Goal: Check status: Check status

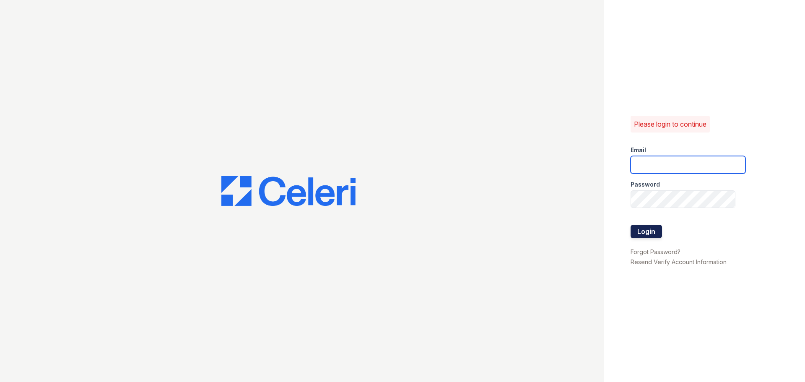
type input "[EMAIL_ADDRESS][DOMAIN_NAME]"
click at [654, 231] on button "Login" at bounding box center [645, 231] width 31 height 13
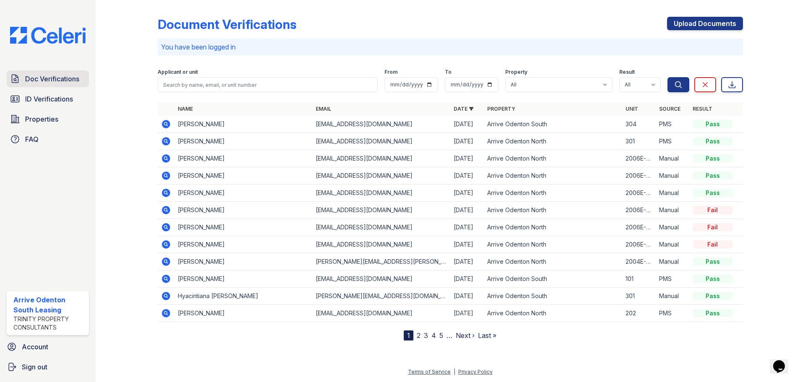
click at [57, 87] on link "Doc Verifications" at bounding box center [48, 78] width 82 height 17
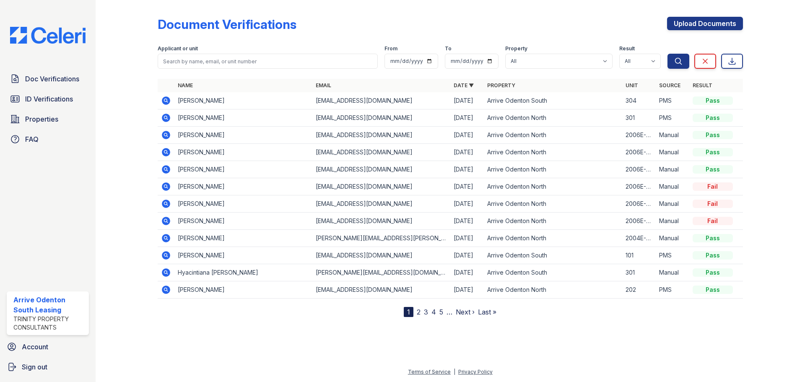
click at [57, 100] on span "ID Verifications" at bounding box center [49, 99] width 48 height 10
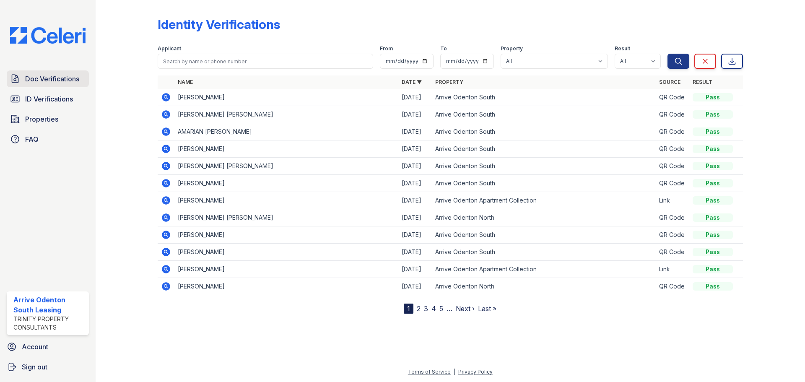
click at [55, 82] on span "Doc Verifications" at bounding box center [52, 79] width 54 height 10
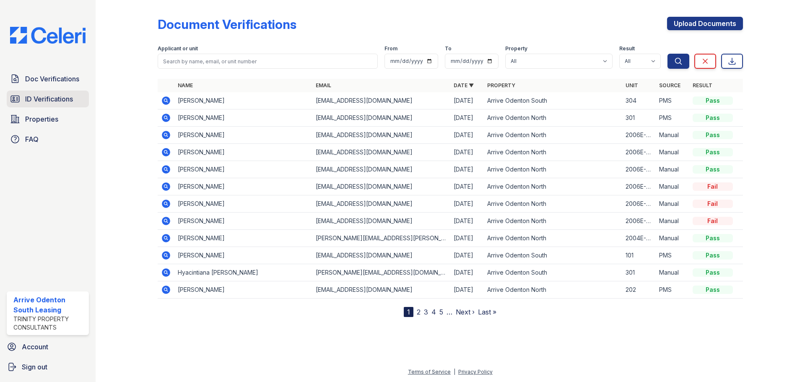
click at [56, 99] on span "ID Verifications" at bounding box center [49, 99] width 48 height 10
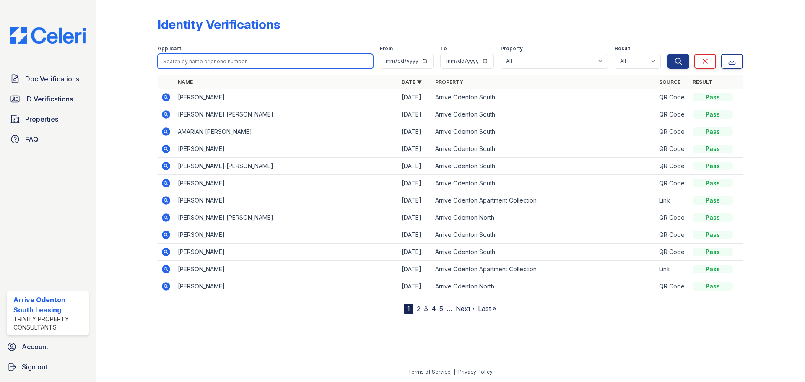
click at [184, 58] on input "search" at bounding box center [265, 61] width 215 height 15
type input "d"
type input "Darlene"
click at [667, 54] on button "Search" at bounding box center [678, 61] width 22 height 15
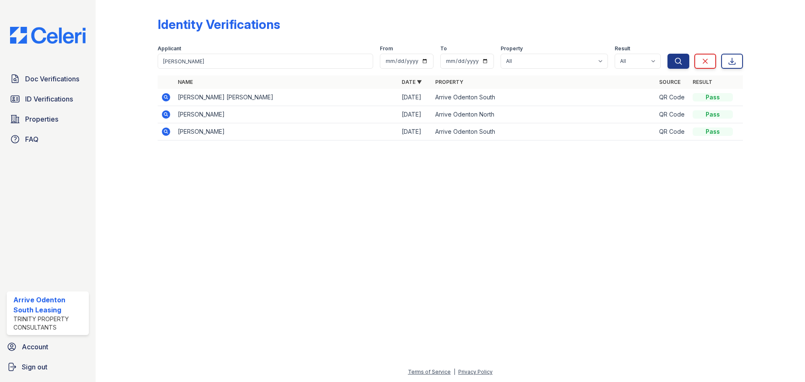
click at [163, 98] on icon at bounding box center [166, 97] width 8 height 8
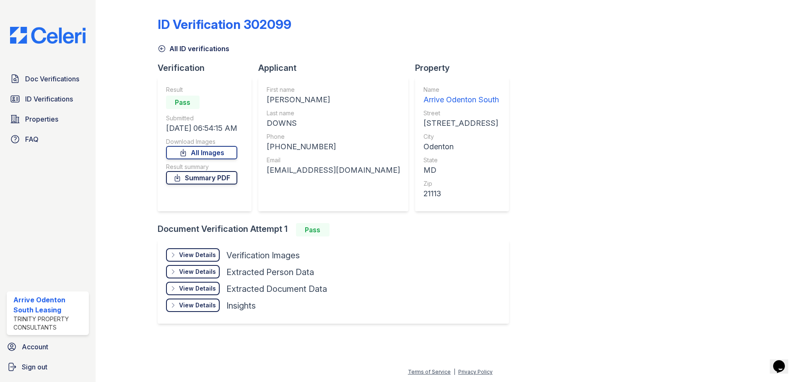
click at [224, 179] on link "Summary PDF" at bounding box center [201, 177] width 71 height 13
click at [204, 257] on div "View Details" at bounding box center [197, 255] width 37 height 8
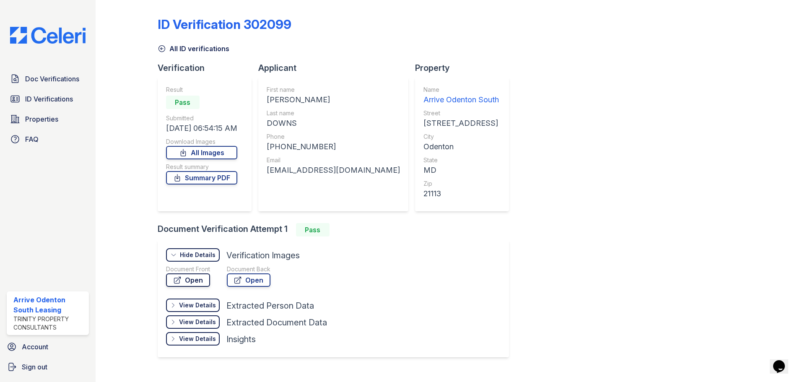
click at [199, 279] on link "Open" at bounding box center [188, 279] width 44 height 13
click at [193, 279] on link "Open" at bounding box center [188, 279] width 44 height 13
click at [196, 156] on link "All Images" at bounding box center [201, 152] width 71 height 13
click at [772, 245] on div at bounding box center [767, 185] width 49 height 365
click at [512, 329] on div "ID Verification 302099 All ID verifications Verification Result Pass Submitted …" at bounding box center [450, 185] width 585 height 365
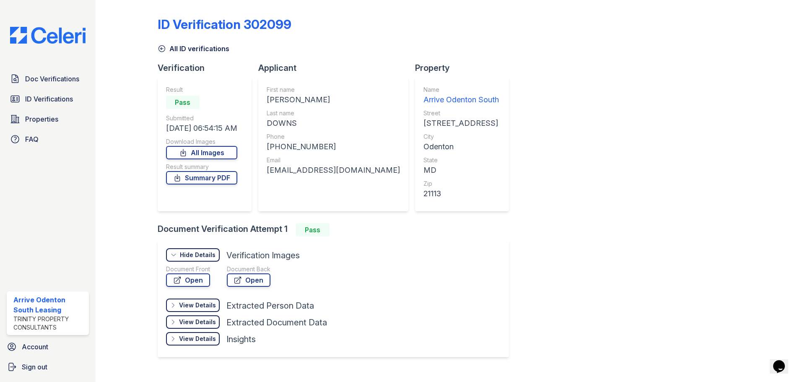
click at [417, 13] on div "ID Verification 302099 All ID verifications Verification Result Pass Submitted …" at bounding box center [450, 185] width 585 height 365
click at [52, 94] on span "ID Verifications" at bounding box center [49, 99] width 48 height 10
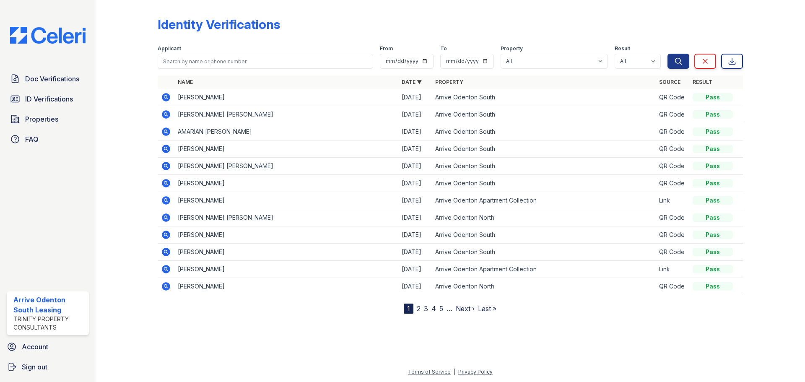
click at [75, 90] on div "Doc Verifications ID Verifications Properties FAQ" at bounding box center [47, 108] width 89 height 77
click at [58, 82] on span "Doc Verifications" at bounding box center [52, 79] width 54 height 10
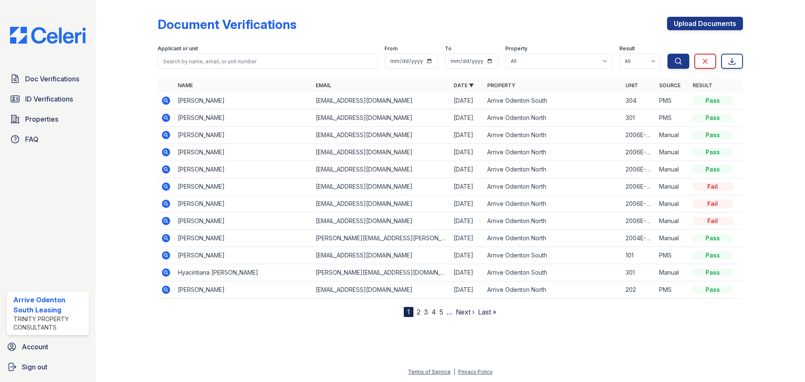
click at [163, 101] on icon at bounding box center [166, 100] width 8 height 8
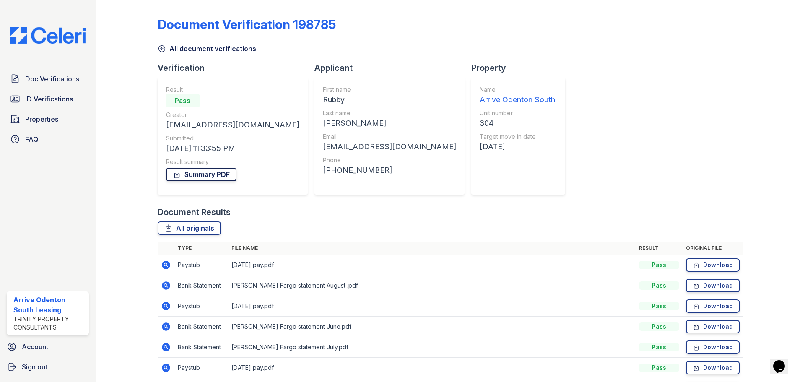
click at [223, 173] on link "Summary PDF" at bounding box center [201, 174] width 70 height 13
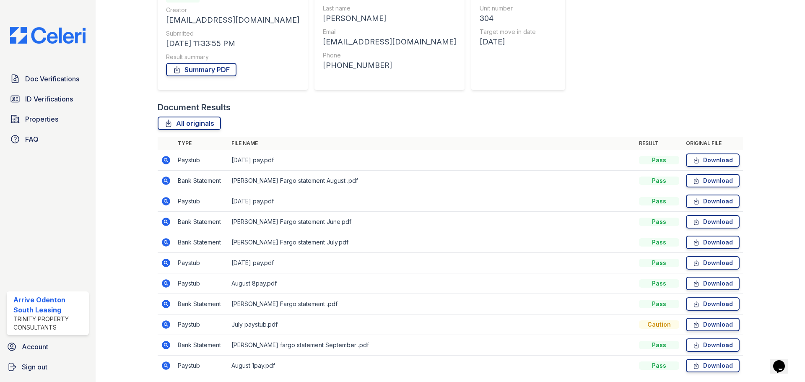
scroll to position [136, 0]
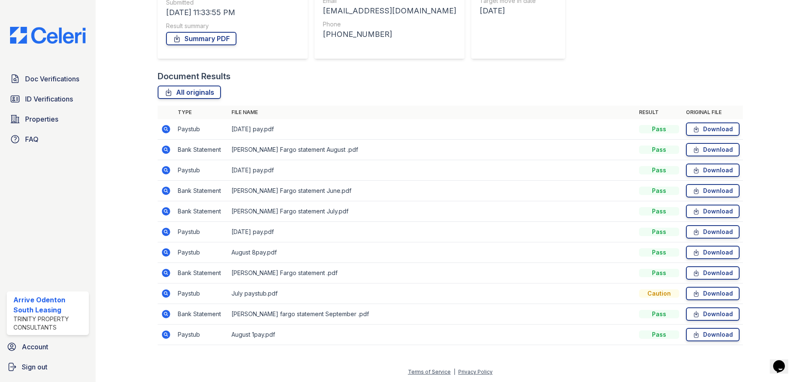
click at [164, 314] on icon at bounding box center [166, 314] width 10 height 10
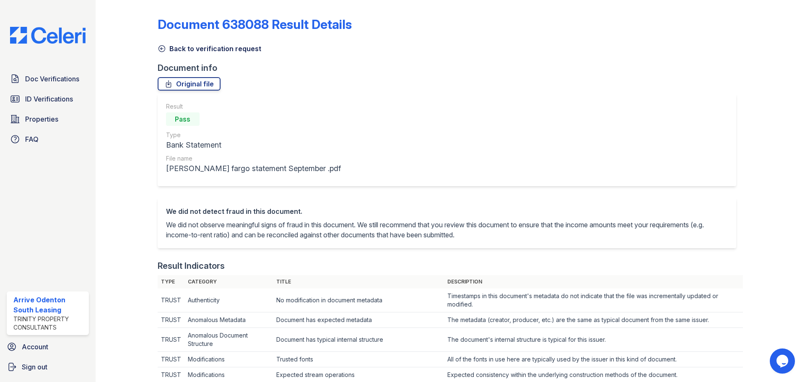
click at [159, 48] on icon at bounding box center [162, 48] width 8 height 8
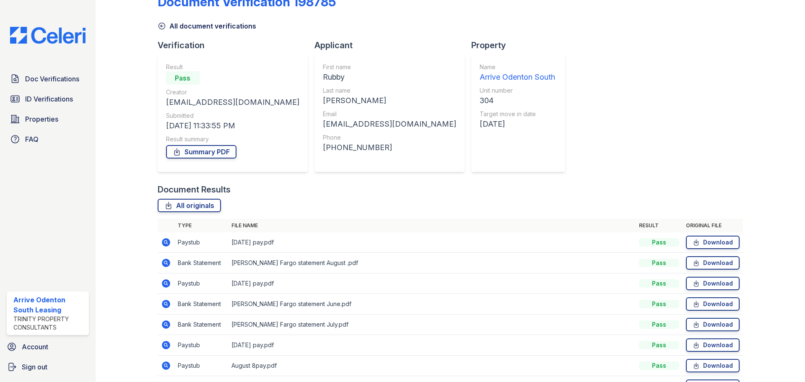
scroll to position [84, 0]
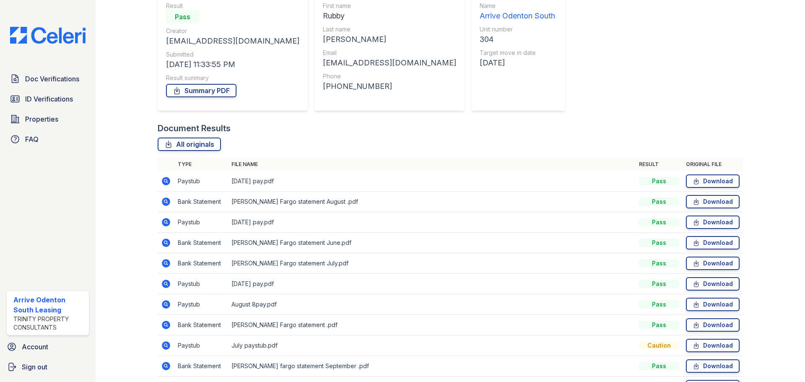
click at [168, 285] on icon at bounding box center [166, 284] width 8 height 8
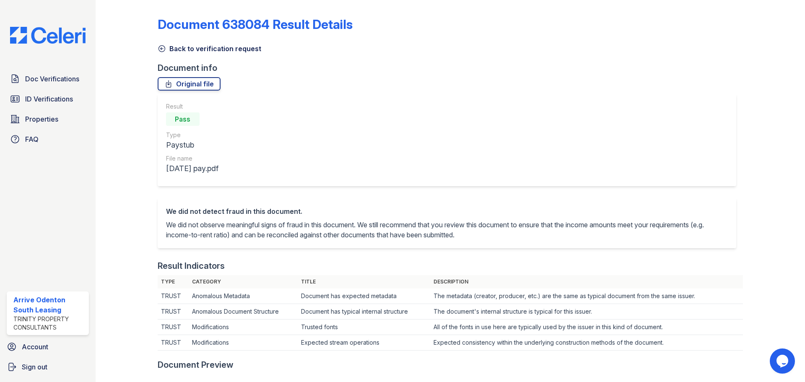
click at [162, 49] on icon at bounding box center [162, 48] width 8 height 8
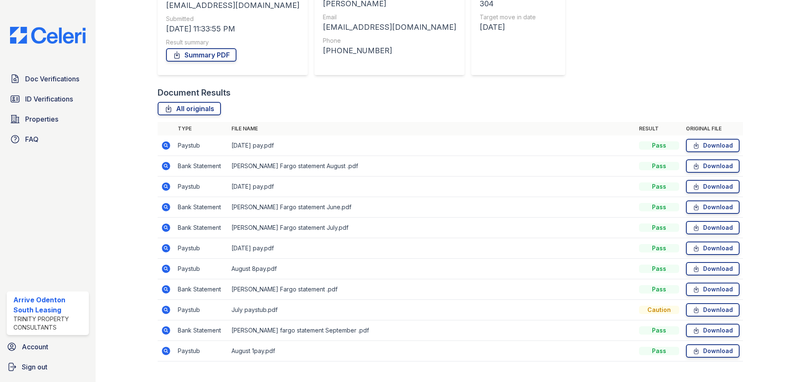
scroll to position [126, 0]
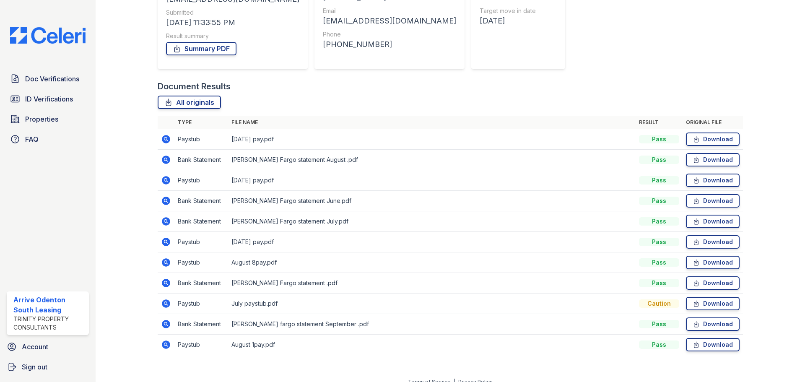
click at [164, 264] on icon at bounding box center [166, 262] width 8 height 8
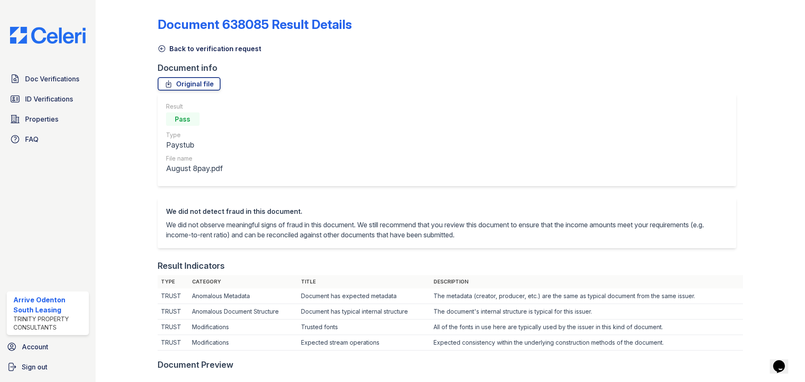
click at [160, 48] on icon at bounding box center [162, 48] width 8 height 8
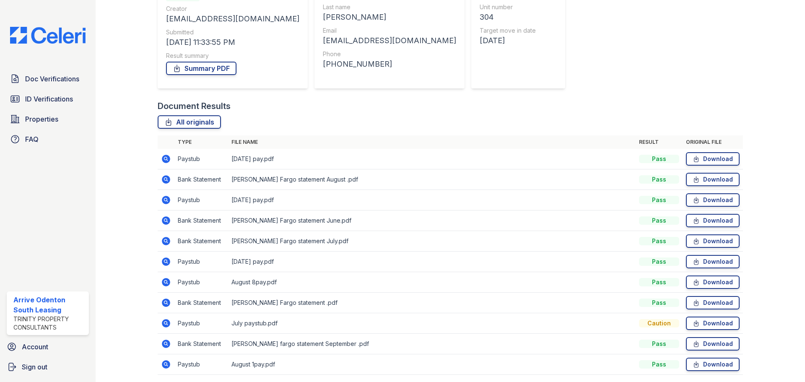
scroll to position [126, 0]
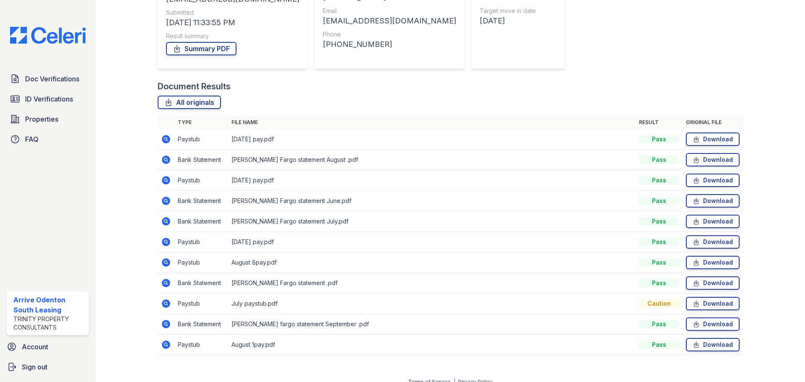
click at [167, 324] on icon at bounding box center [166, 324] width 8 height 8
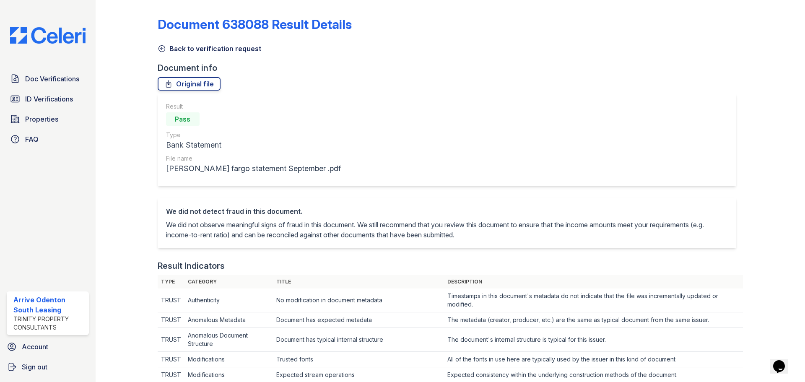
drag, startPoint x: 233, startPoint y: 36, endPoint x: 211, endPoint y: 39, distance: 22.0
click at [233, 36] on div "Document 638088 Result Details" at bounding box center [450, 28] width 585 height 22
click at [161, 42] on div "Back to verification request" at bounding box center [450, 46] width 585 height 15
click at [161, 50] on icon at bounding box center [162, 48] width 8 height 8
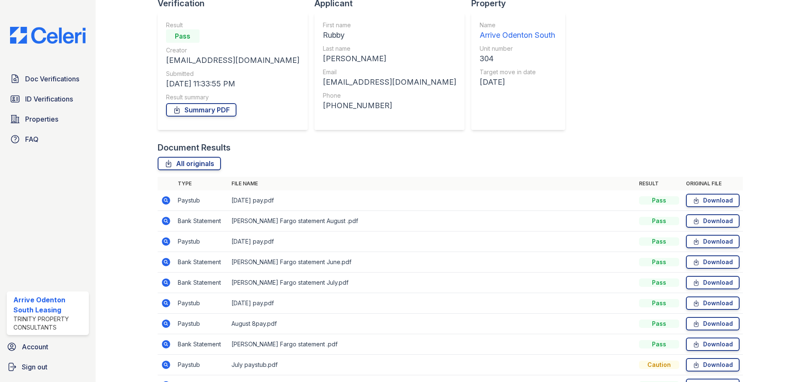
scroll to position [84, 0]
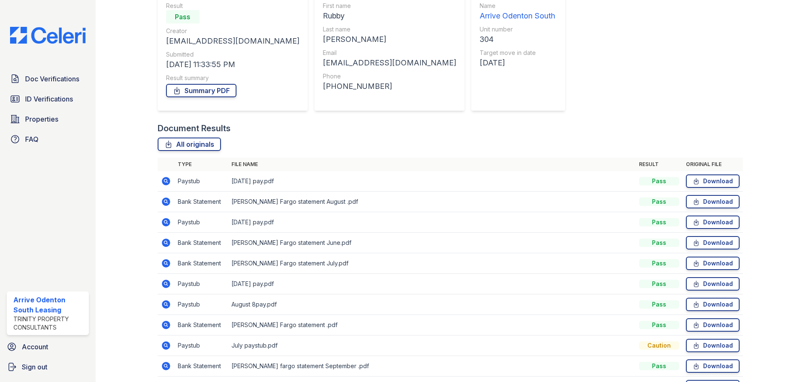
click at [165, 200] on icon at bounding box center [166, 202] width 10 height 10
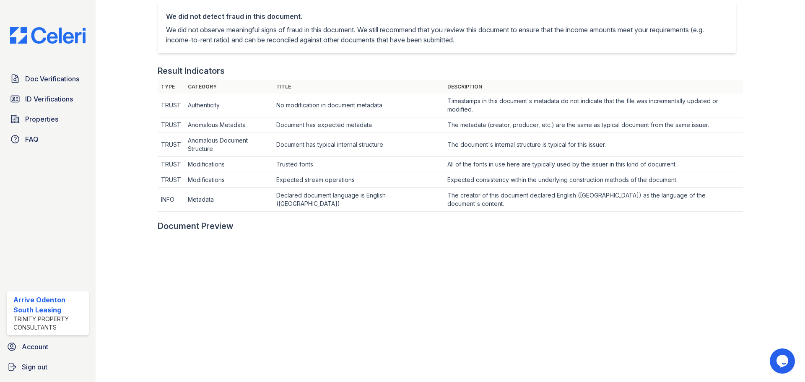
scroll to position [293, 0]
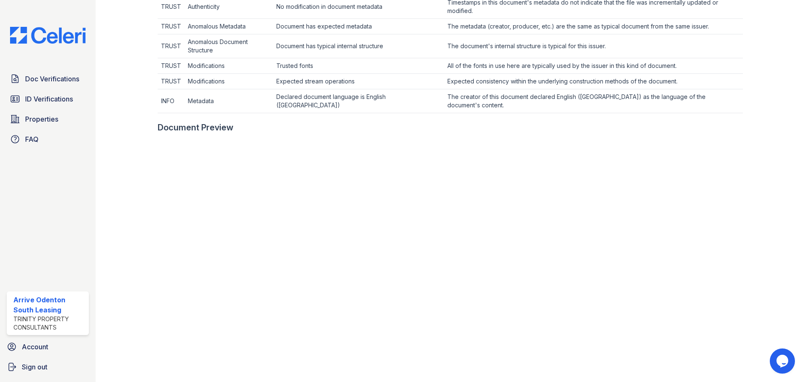
drag, startPoint x: 300, startPoint y: 91, endPoint x: 288, endPoint y: 75, distance: 19.7
click at [300, 91] on td "Declared document language is English ([GEOGRAPHIC_DATA])" at bounding box center [358, 101] width 171 height 24
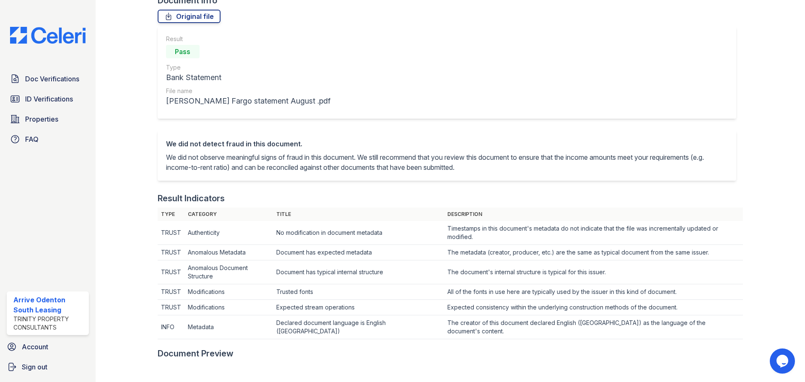
scroll to position [0, 0]
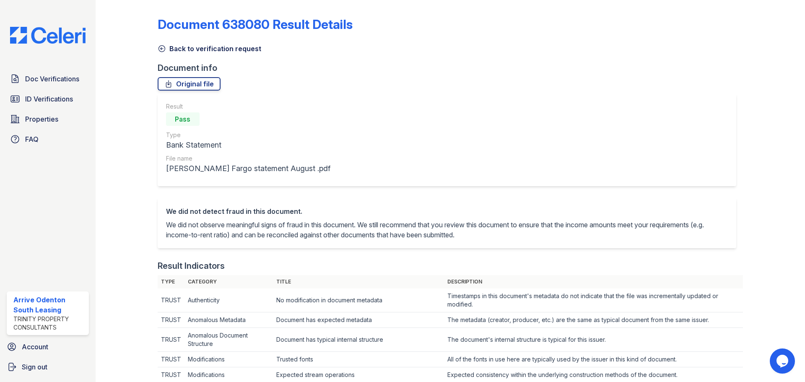
click at [162, 50] on icon at bounding box center [162, 48] width 8 height 8
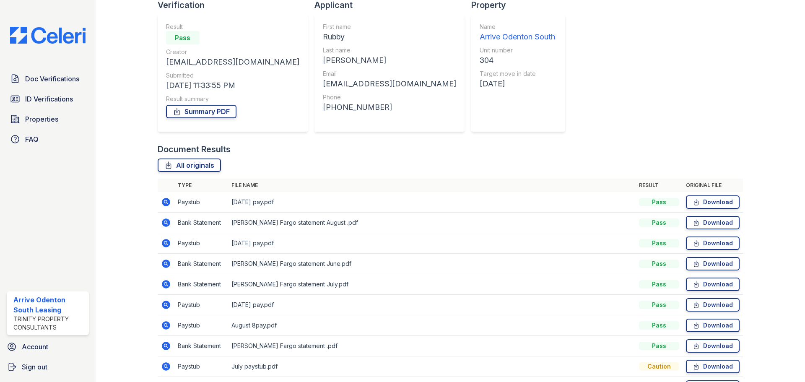
scroll to position [84, 0]
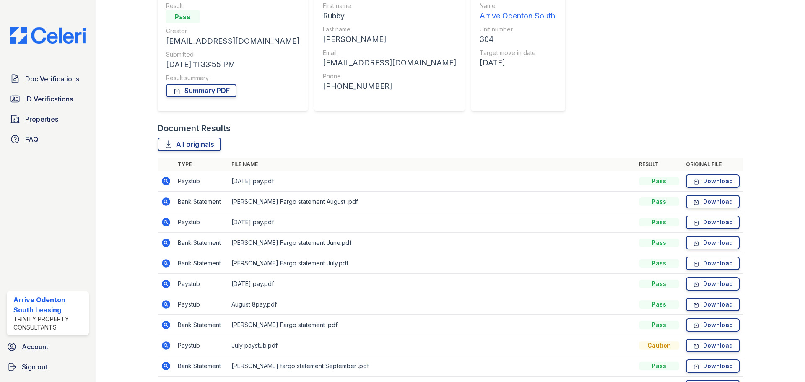
click at [167, 263] on icon at bounding box center [166, 263] width 8 height 8
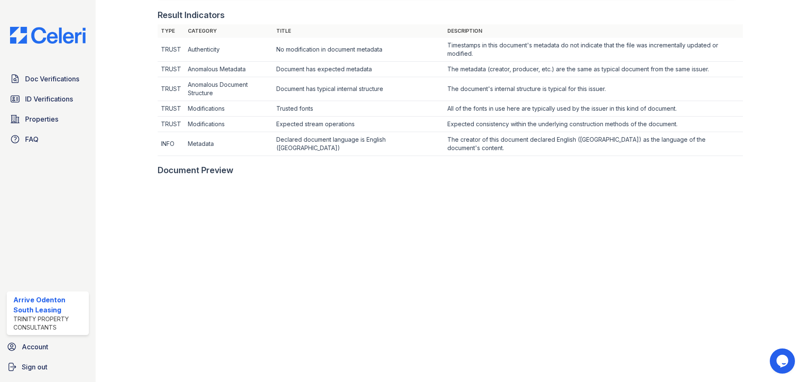
scroll to position [293, 0]
